Goal: Transaction & Acquisition: Purchase product/service

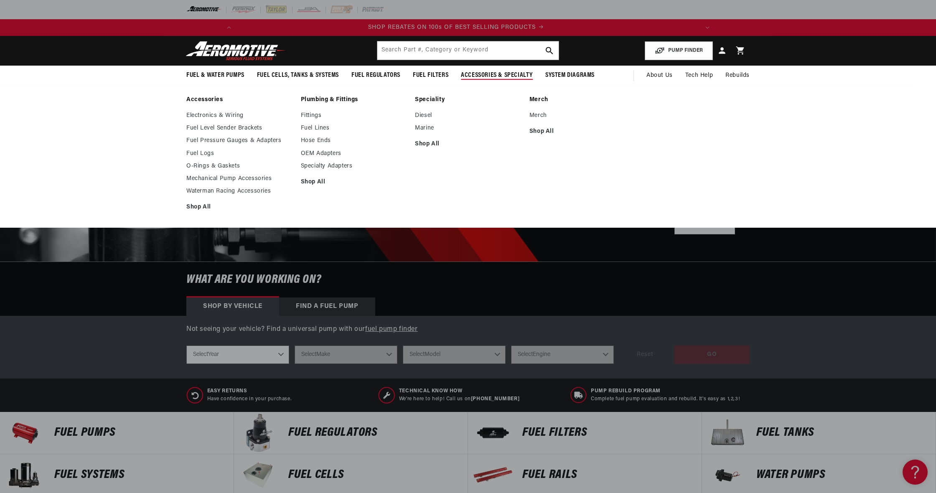
scroll to position [0, 947]
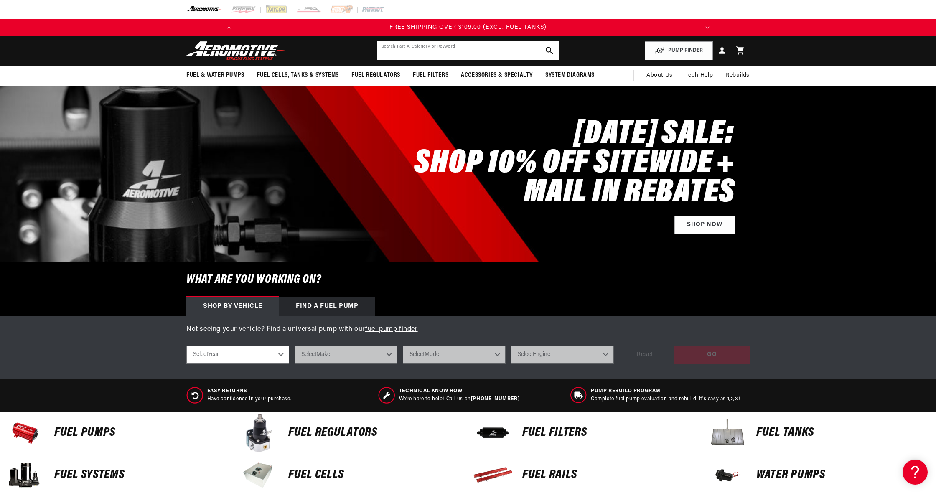
click at [418, 52] on input "text" at bounding box center [467, 50] width 181 height 18
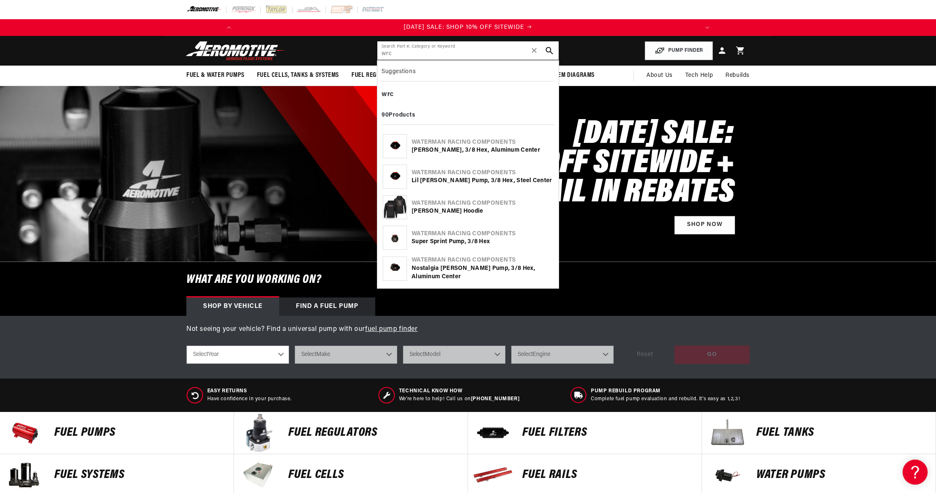
scroll to position [0, 474]
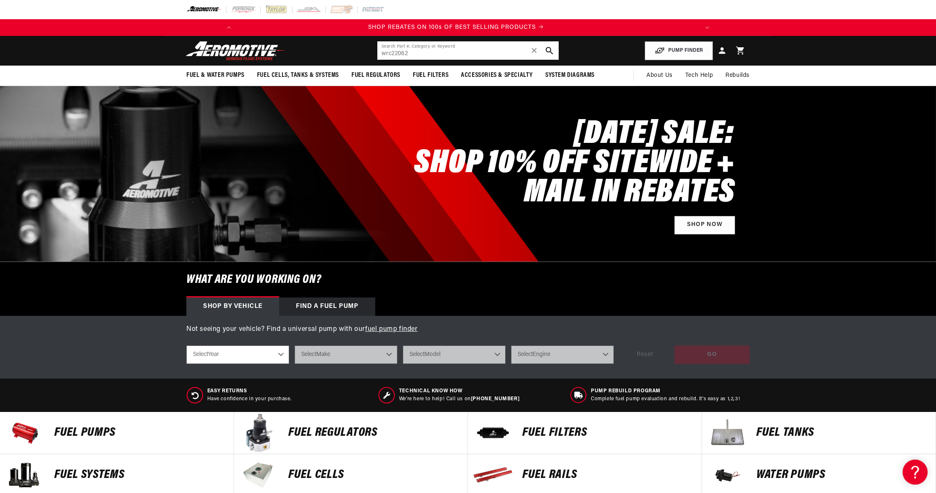
type input "wrc22062"
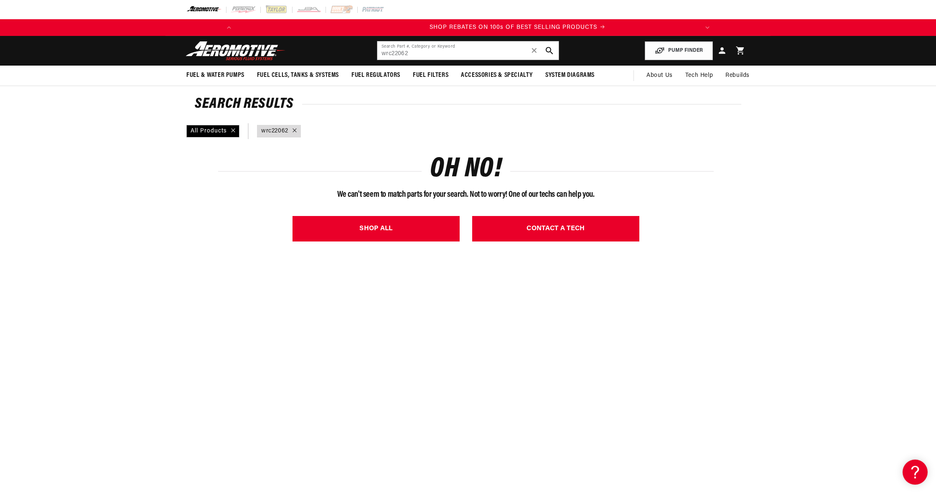
scroll to position [0, 474]
drag, startPoint x: 427, startPoint y: 51, endPoint x: 309, endPoint y: 48, distance: 118.2
click at [309, 48] on header "Fuel & Water Pumps Back In-Tank In-Line Fuel Pumps" at bounding box center [467, 51] width 605 height 30
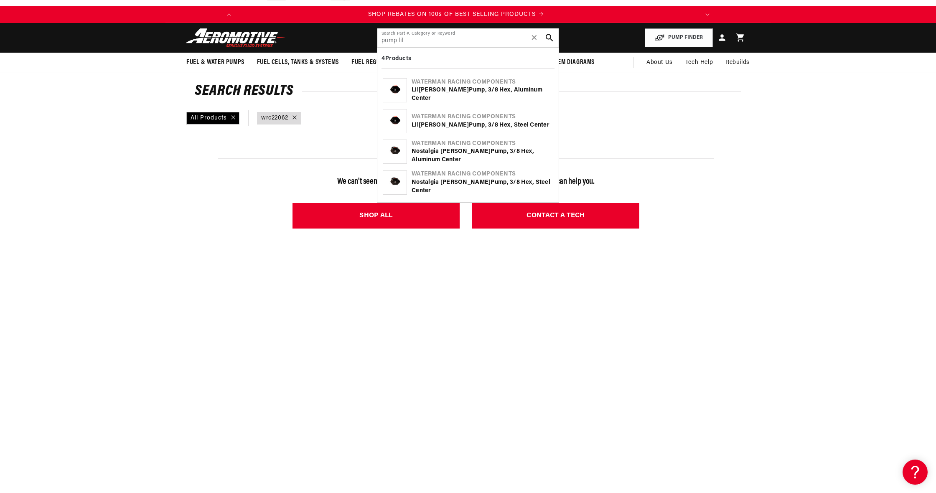
scroll to position [0, 0]
type input "pump lil"
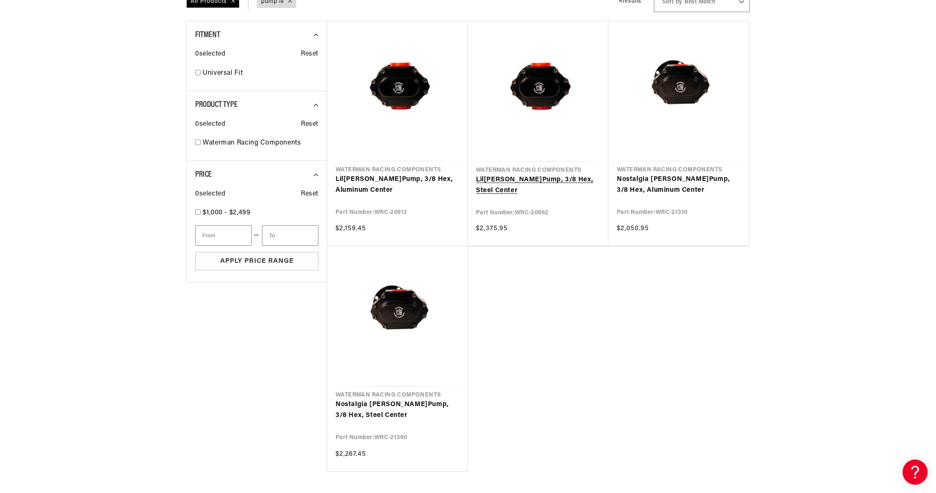
click at [570, 175] on link "Lil Bertha Pump , 3/8 Hex, Steel Center" at bounding box center [538, 185] width 124 height 21
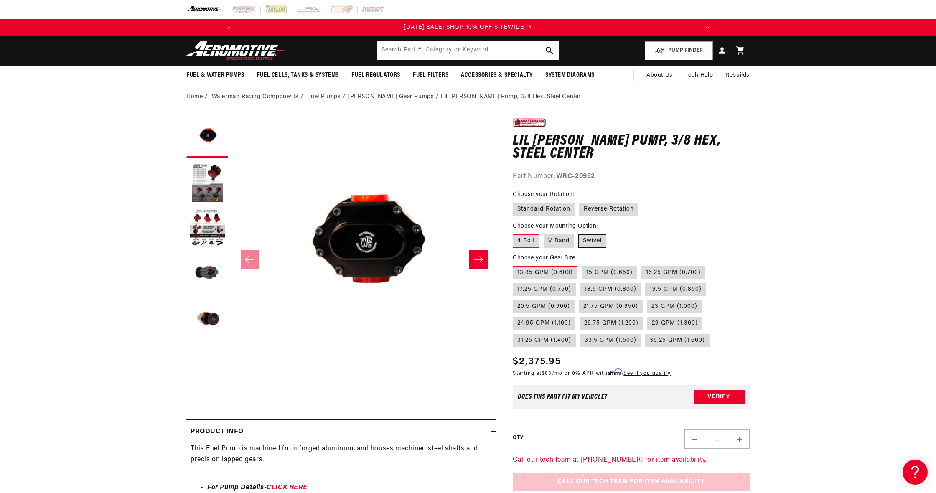
click at [589, 241] on label "Swivel" at bounding box center [592, 240] width 28 height 13
click at [578, 233] on input "Swivel" at bounding box center [578, 233] width 0 height 0
radio input "true"
click at [615, 213] on label "Reverse Rotation" at bounding box center [608, 209] width 59 height 13
click at [579, 201] on input "Reverse Rotation" at bounding box center [579, 201] width 0 height 0
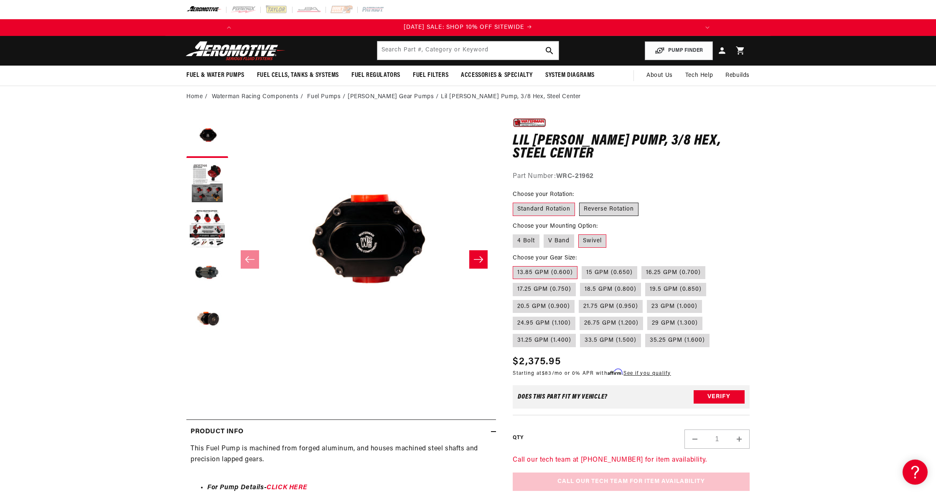
radio input "true"
click at [674, 272] on label "16.25 GPM (0.700)" at bounding box center [673, 272] width 64 height 13
click at [641, 265] on input "16.25 GPM (0.700)" at bounding box center [641, 264] width 0 height 0
radio input "true"
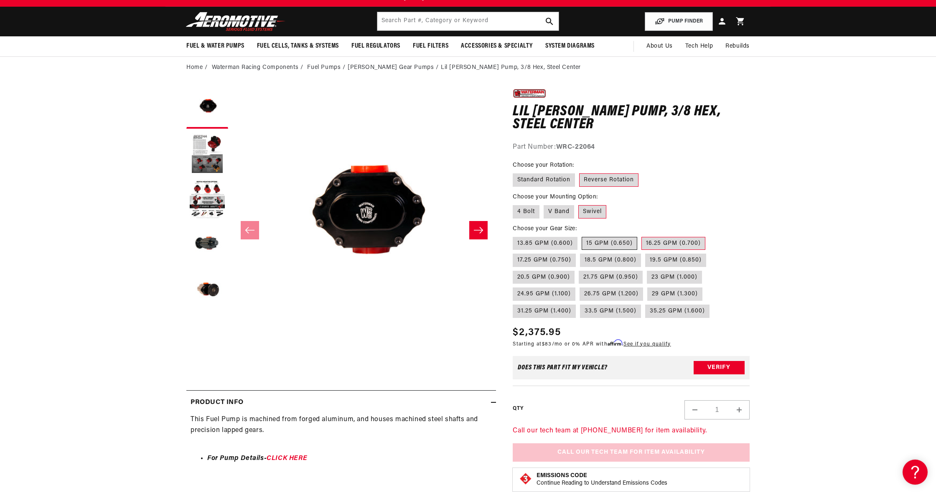
click at [613, 241] on label "15 GPM (0.650)" at bounding box center [609, 243] width 56 height 13
click at [582, 236] on input "15 GPM (0.650)" at bounding box center [581, 235] width 0 height 0
radio input "true"
click at [538, 239] on label "13.85 GPM (0.600)" at bounding box center [544, 243] width 65 height 13
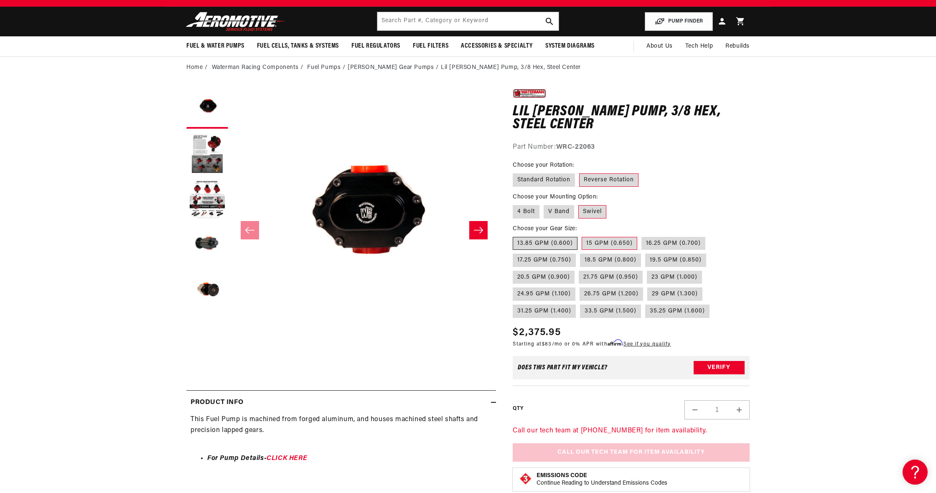
click at [515, 236] on input "13.85 GPM (0.600)" at bounding box center [515, 235] width 0 height 0
radio input "true"
